Goal: Information Seeking & Learning: Understand process/instructions

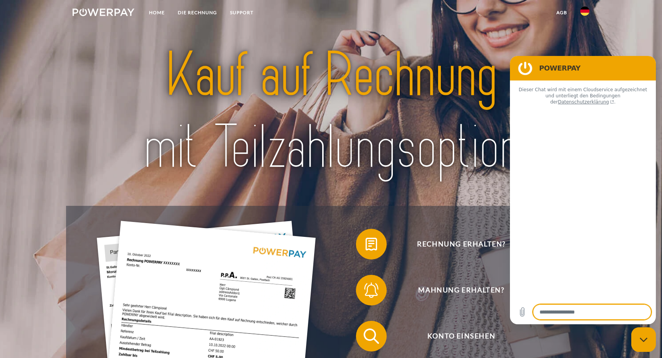
type textarea "*"
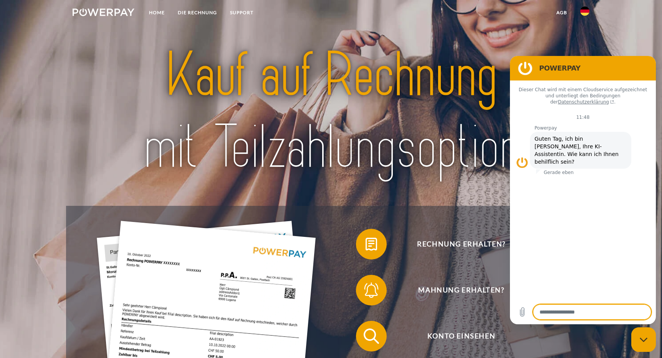
click at [585, 11] on img at bounding box center [584, 11] width 9 height 9
click at [583, 50] on link at bounding box center [584, 56] width 22 height 20
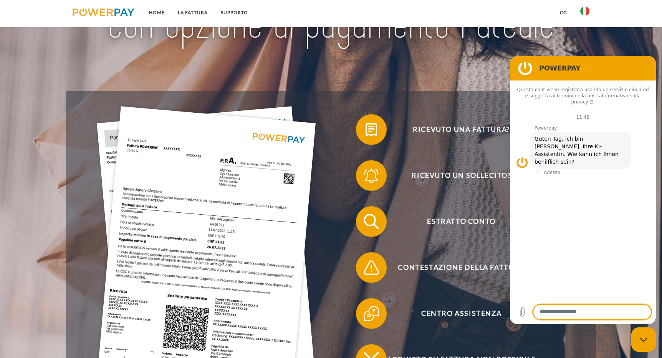
scroll to position [115, 0]
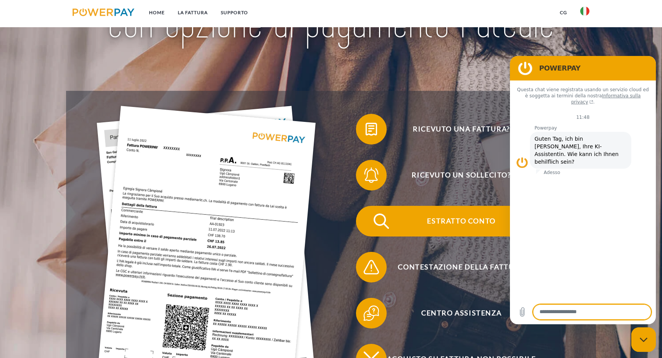
click at [455, 222] on span "Estratto conto" at bounding box center [461, 221] width 188 height 31
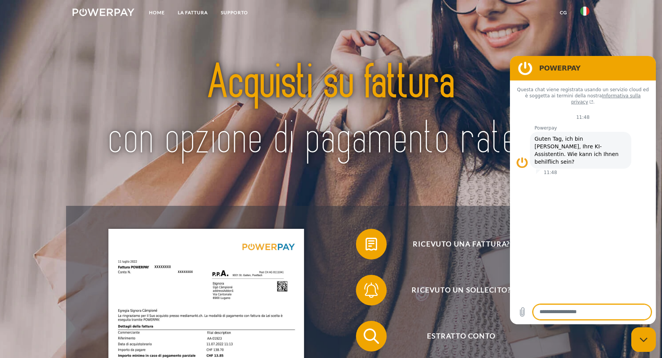
scroll to position [2, 0]
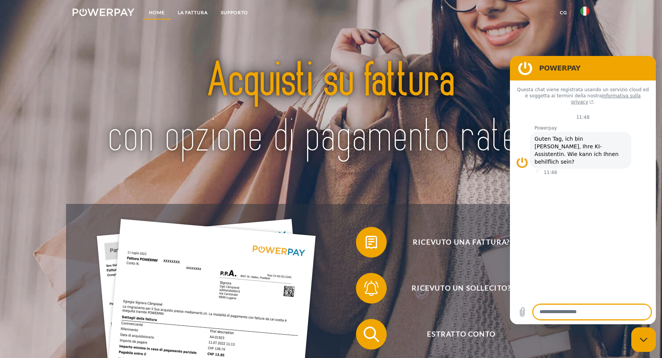
click at [155, 12] on link "Home" at bounding box center [156, 13] width 29 height 14
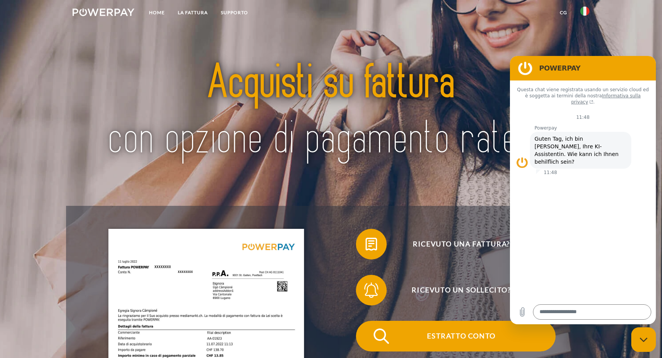
click at [477, 332] on span "Estratto conto" at bounding box center [461, 336] width 188 height 31
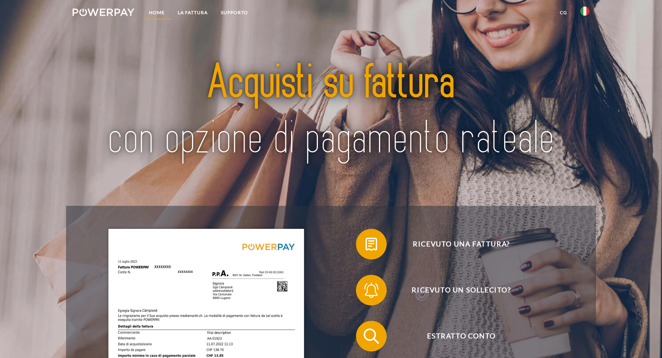
click at [156, 11] on link "Home" at bounding box center [156, 13] width 29 height 14
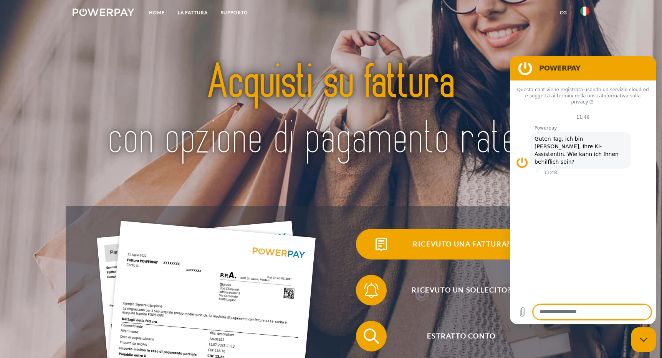
click at [387, 244] on img at bounding box center [380, 244] width 19 height 19
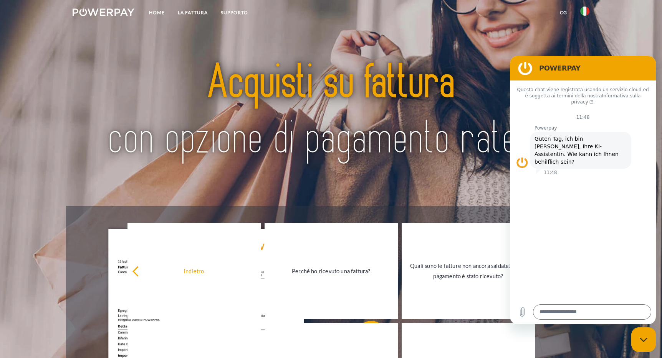
click at [454, 194] on div at bounding box center [330, 112] width 529 height 188
click at [217, 200] on div at bounding box center [330, 112] width 529 height 188
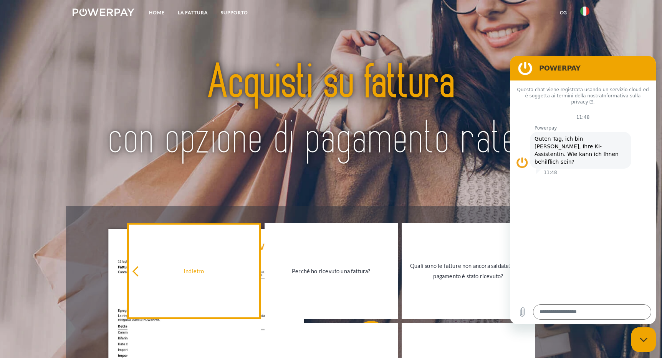
click at [137, 271] on icon at bounding box center [137, 272] width 10 height 10
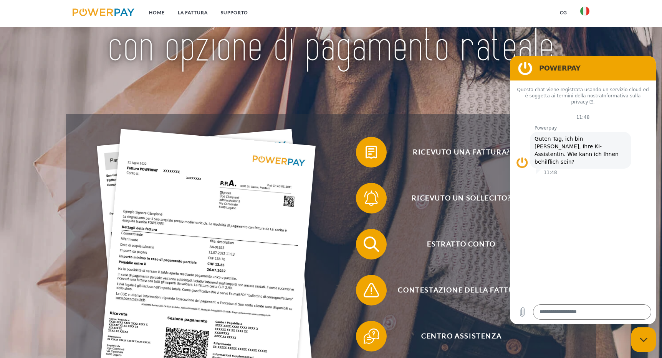
scroll to position [94, 0]
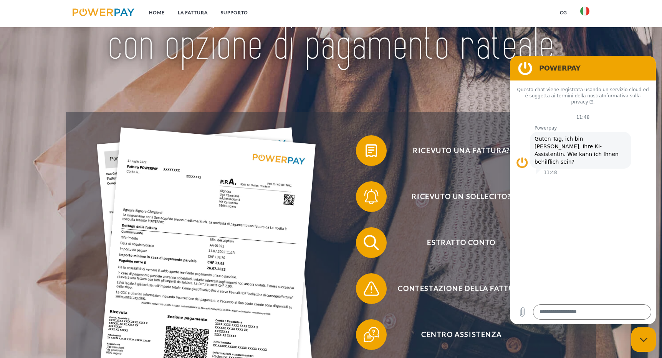
click at [477, 125] on div "Ricevuto una fattura? Ricevuto un sollecito? Estratto conto indietro" at bounding box center [330, 265] width 529 height 307
click at [198, 10] on link "LA FATTURA" at bounding box center [192, 13] width 43 height 14
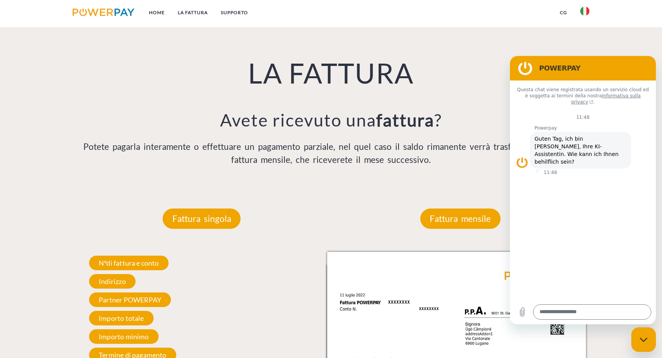
scroll to position [572, 0]
click at [462, 221] on p "Fattura mensile" at bounding box center [460, 218] width 80 height 21
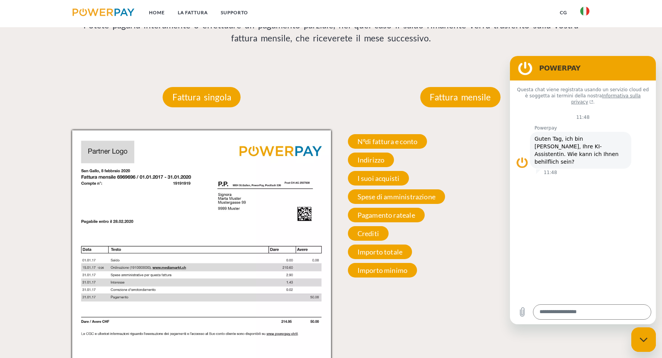
scroll to position [694, 0]
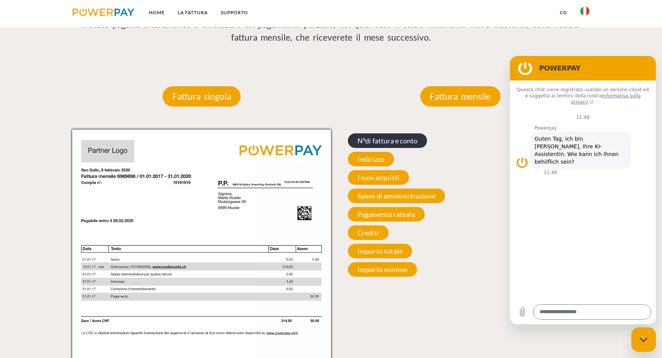
click at [381, 139] on span "N°di fattura e conto" at bounding box center [387, 141] width 79 height 15
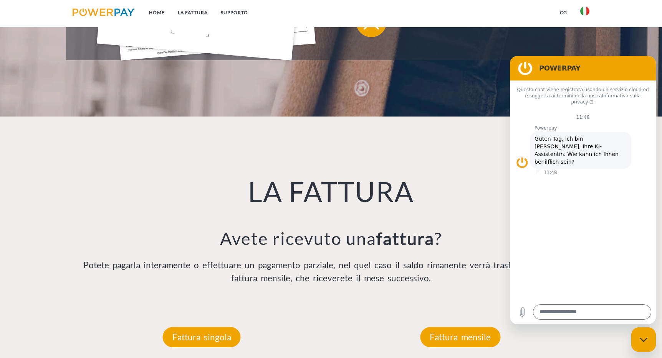
scroll to position [437, 0]
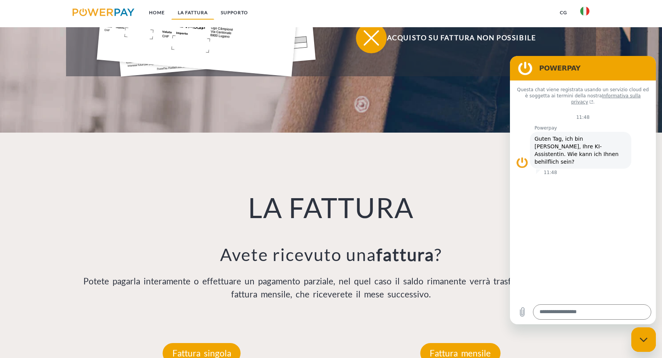
click at [191, 10] on link "LA FATTURA" at bounding box center [192, 13] width 43 height 14
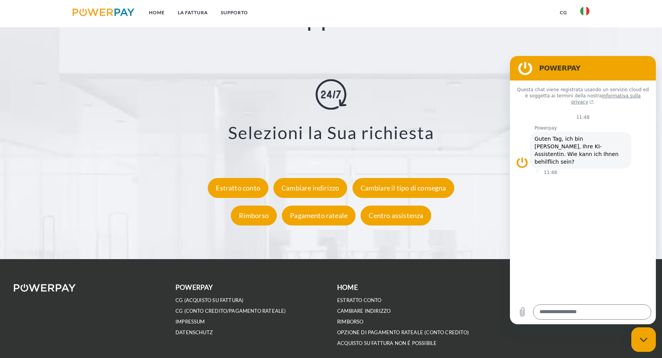
scroll to position [1437, 0]
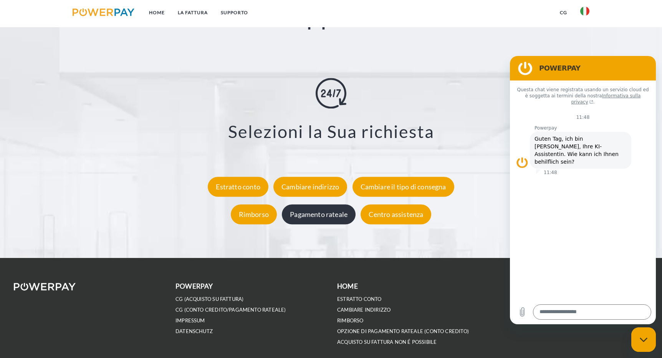
click at [315, 214] on div "Pagamento rateale" at bounding box center [319, 215] width 74 height 20
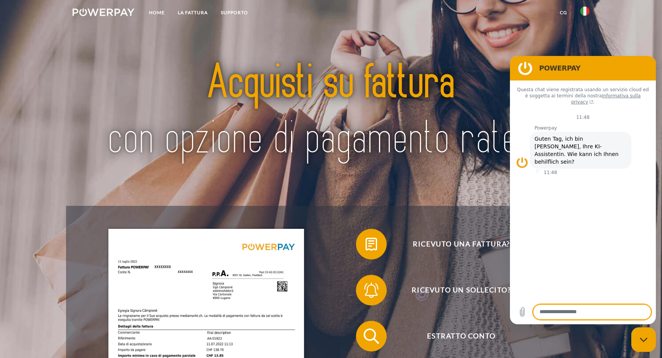
scroll to position [2, 0]
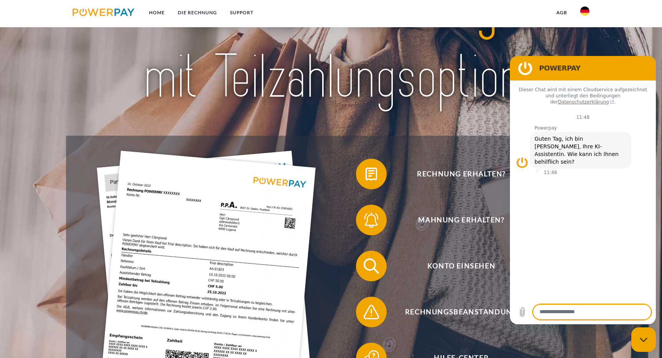
scroll to position [74, 0]
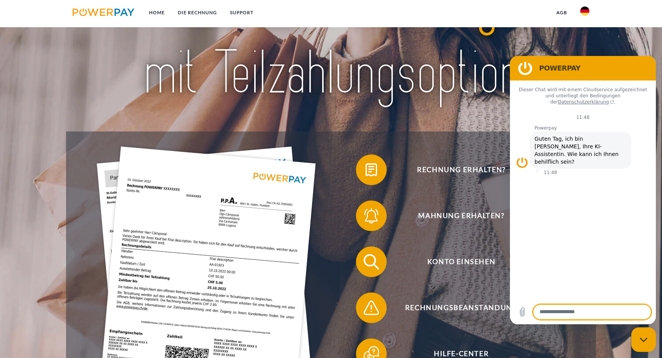
click at [583, 12] on img at bounding box center [584, 11] width 9 height 9
click at [584, 54] on img at bounding box center [584, 55] width 9 height 9
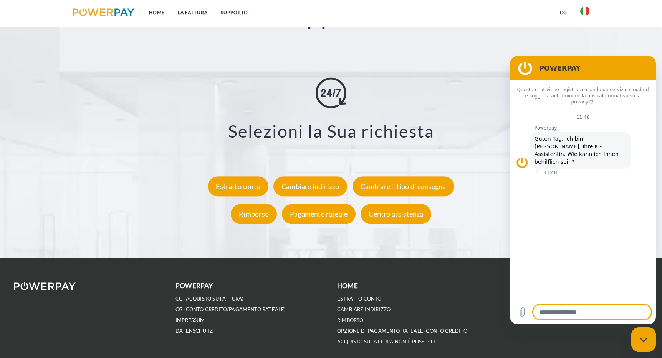
scroll to position [1439, 0]
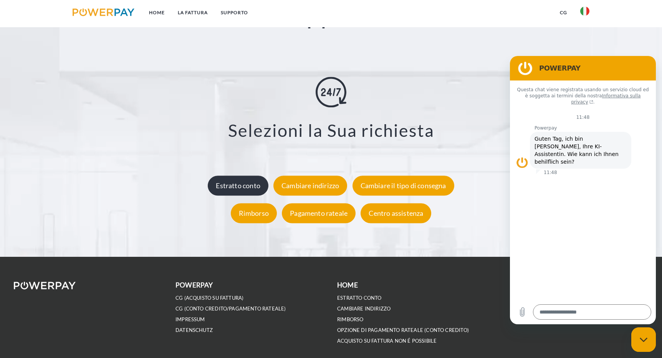
click at [238, 187] on div "Estratto conto" at bounding box center [238, 186] width 61 height 20
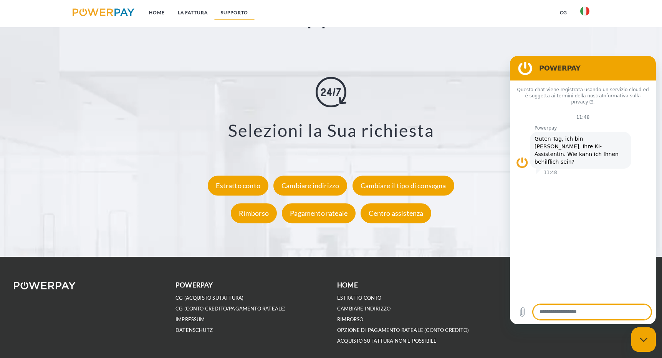
click at [243, 11] on link "Supporto" at bounding box center [234, 13] width 40 height 14
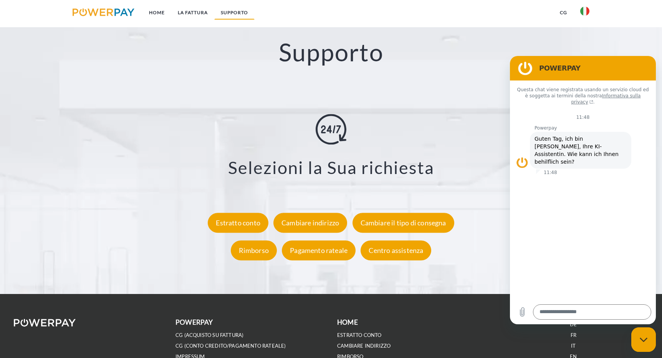
scroll to position [1400, 0]
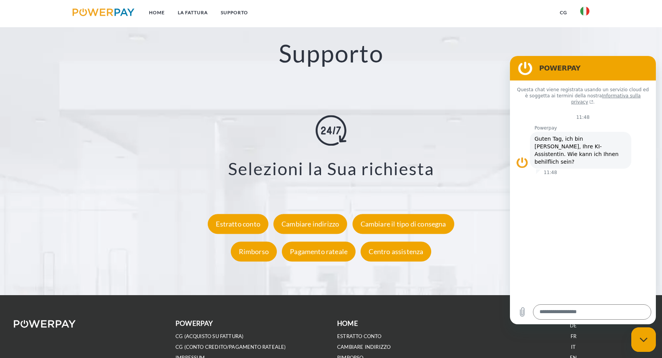
click at [586, 12] on img at bounding box center [584, 11] width 9 height 9
click at [583, 51] on link at bounding box center [584, 56] width 22 height 20
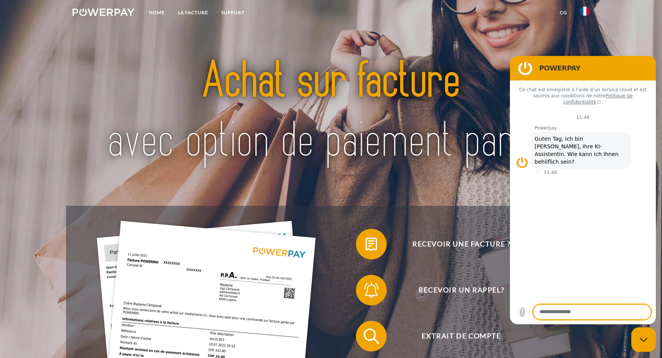
click at [583, 10] on img at bounding box center [584, 11] width 9 height 9
click at [584, 50] on link at bounding box center [584, 56] width 22 height 20
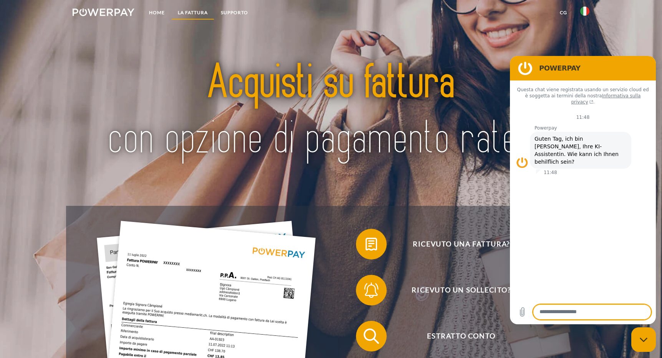
click at [195, 12] on link "LA FATTURA" at bounding box center [192, 13] width 43 height 14
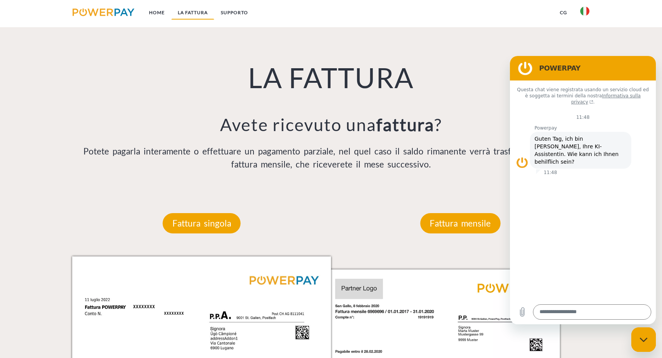
scroll to position [569, 0]
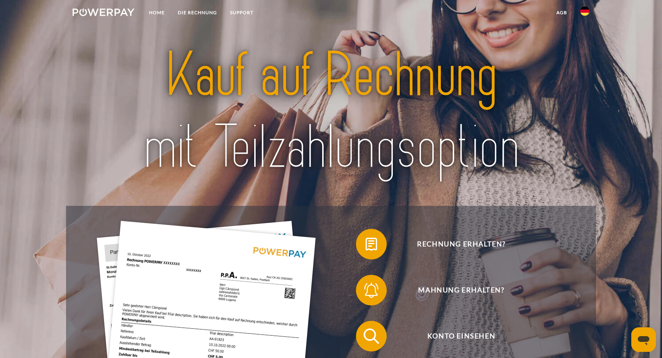
click at [585, 11] on img at bounding box center [584, 11] width 9 height 9
click at [584, 51] on img at bounding box center [584, 55] width 9 height 9
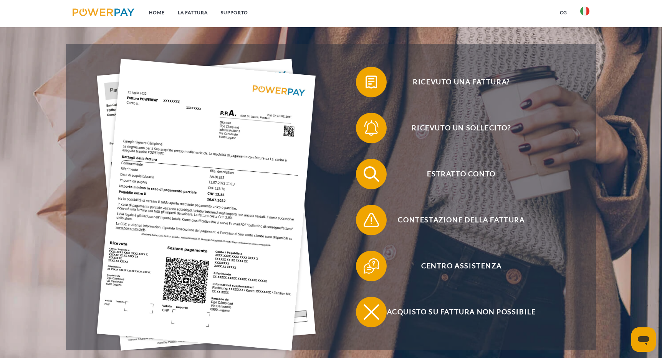
scroll to position [170, 0]
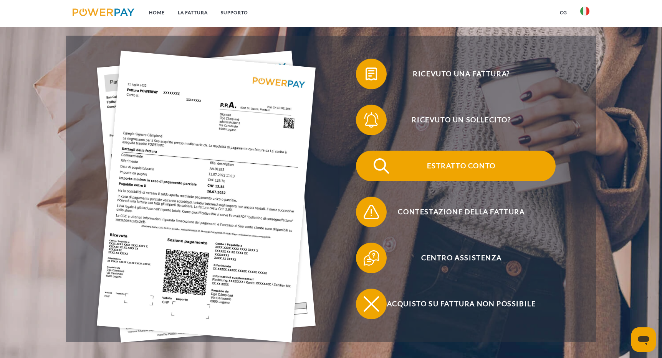
click at [380, 165] on img at bounding box center [380, 166] width 19 height 19
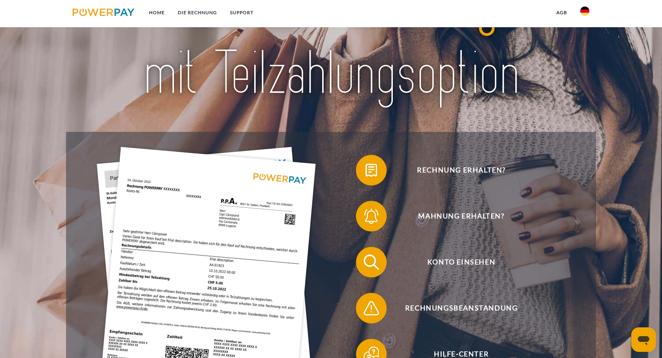
scroll to position [75, 0]
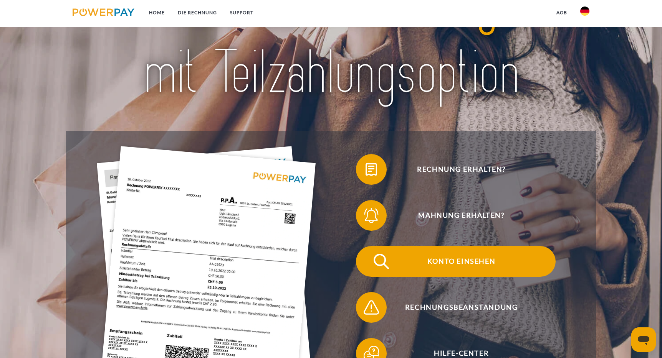
click at [463, 261] on span "Konto einsehen" at bounding box center [461, 261] width 188 height 31
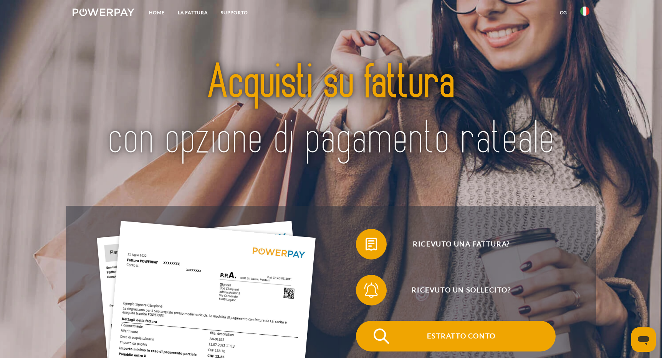
click at [437, 333] on span "Estratto conto" at bounding box center [461, 336] width 188 height 31
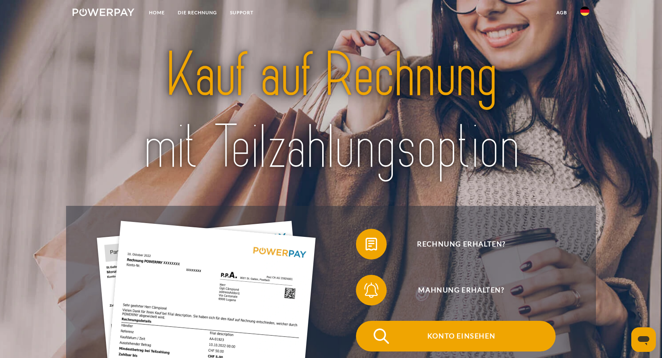
click at [453, 341] on span "Konto einsehen" at bounding box center [461, 336] width 188 height 31
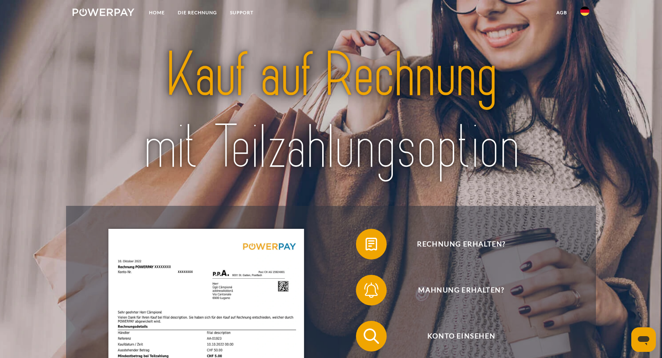
click at [586, 13] on img at bounding box center [584, 11] width 9 height 9
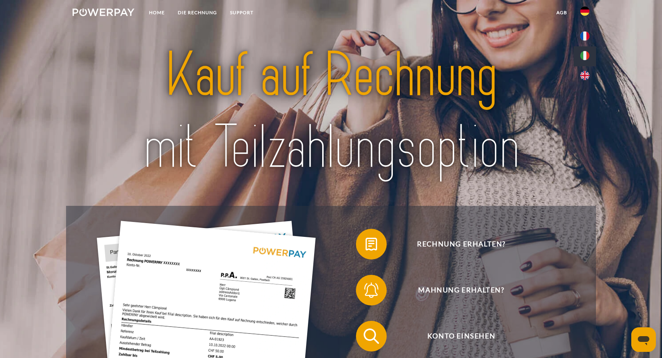
click at [587, 57] on img at bounding box center [584, 55] width 9 height 9
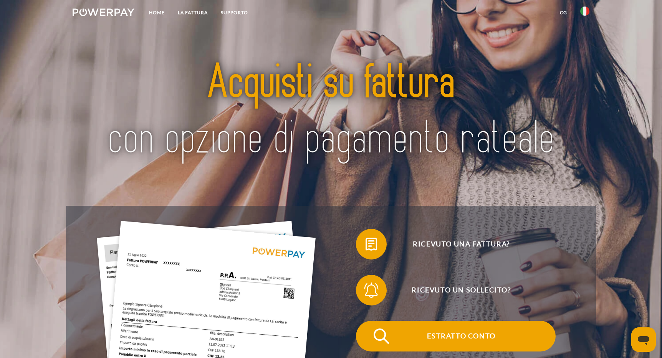
click at [436, 335] on span "Estratto conto" at bounding box center [461, 336] width 188 height 31
